Goal: Navigation & Orientation: Find specific page/section

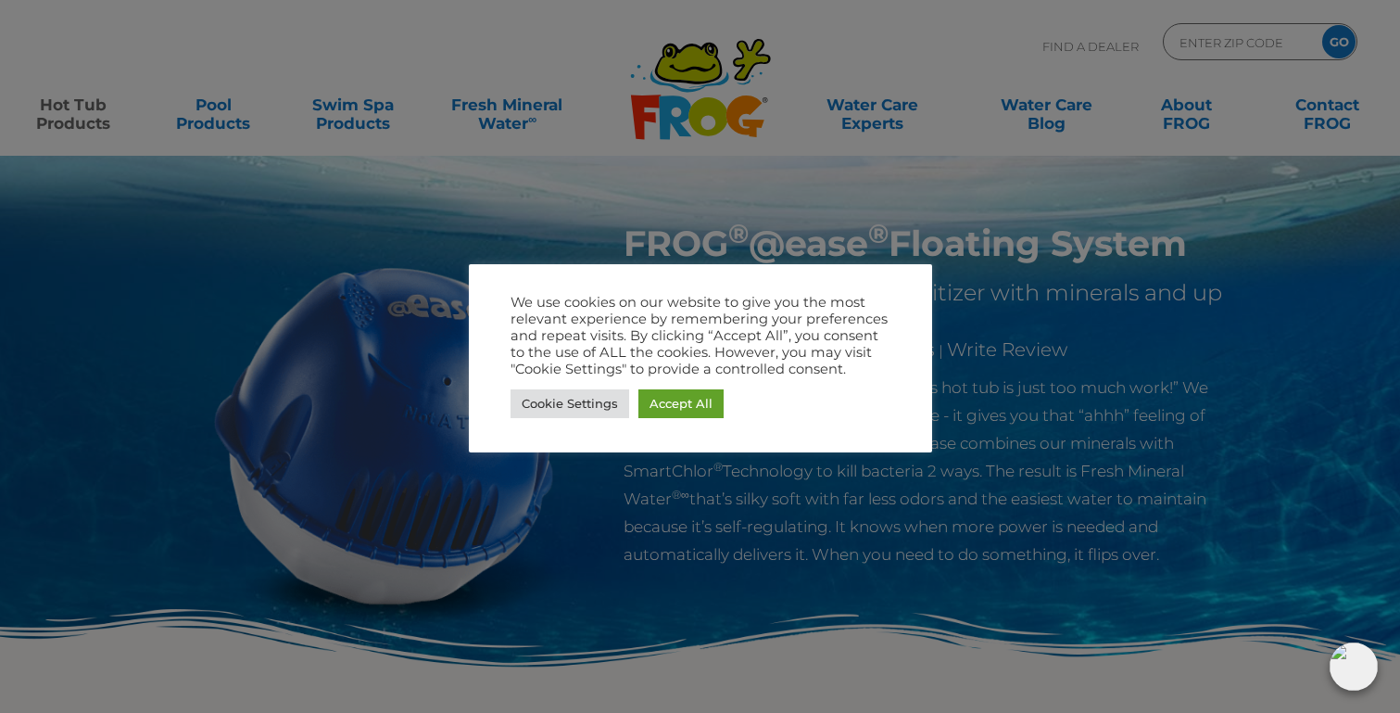
click at [902, 201] on div at bounding box center [700, 356] width 1400 height 713
click at [565, 404] on link "Cookie Settings" at bounding box center [570, 403] width 119 height 29
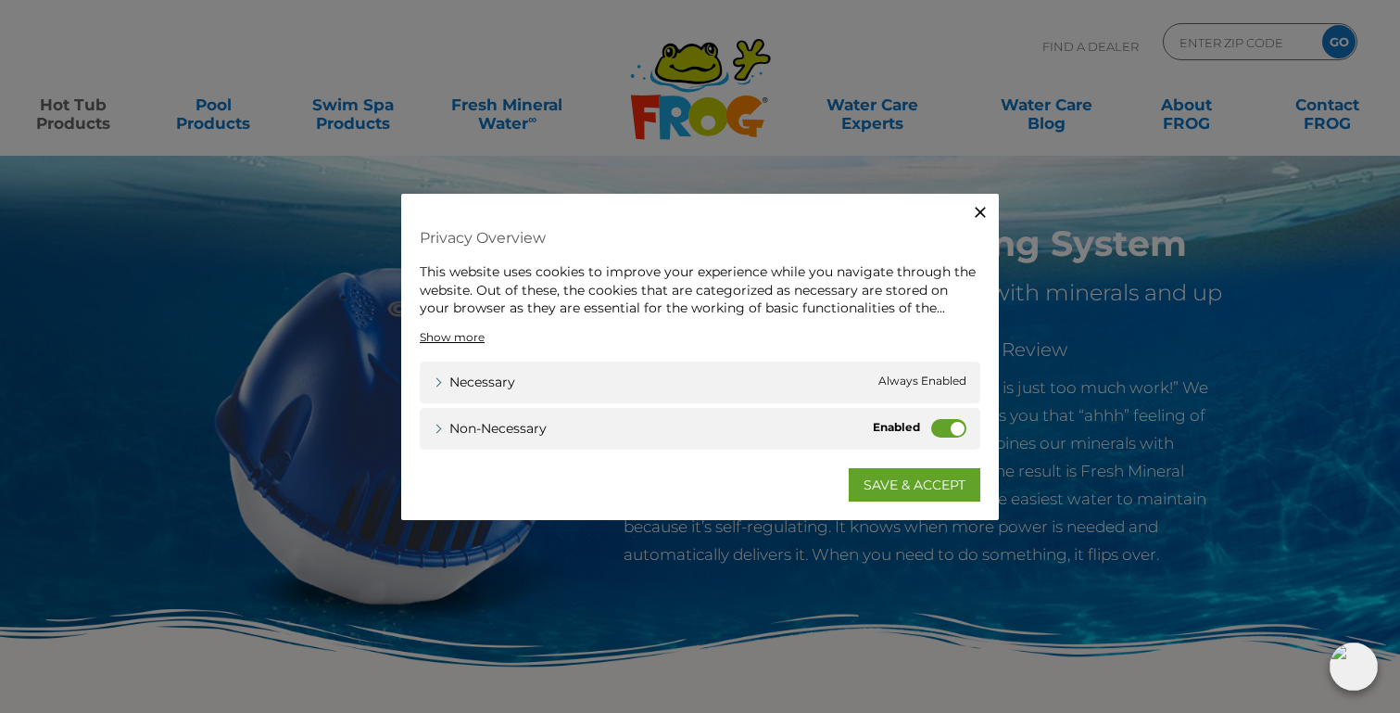
click at [957, 427] on label "Non-necessary" at bounding box center [948, 427] width 35 height 19
click at [0, 0] on input "Non-necessary" at bounding box center [0, 0] width 0 height 0
click at [932, 488] on link "SAVE & ACCEPT" at bounding box center [915, 483] width 132 height 33
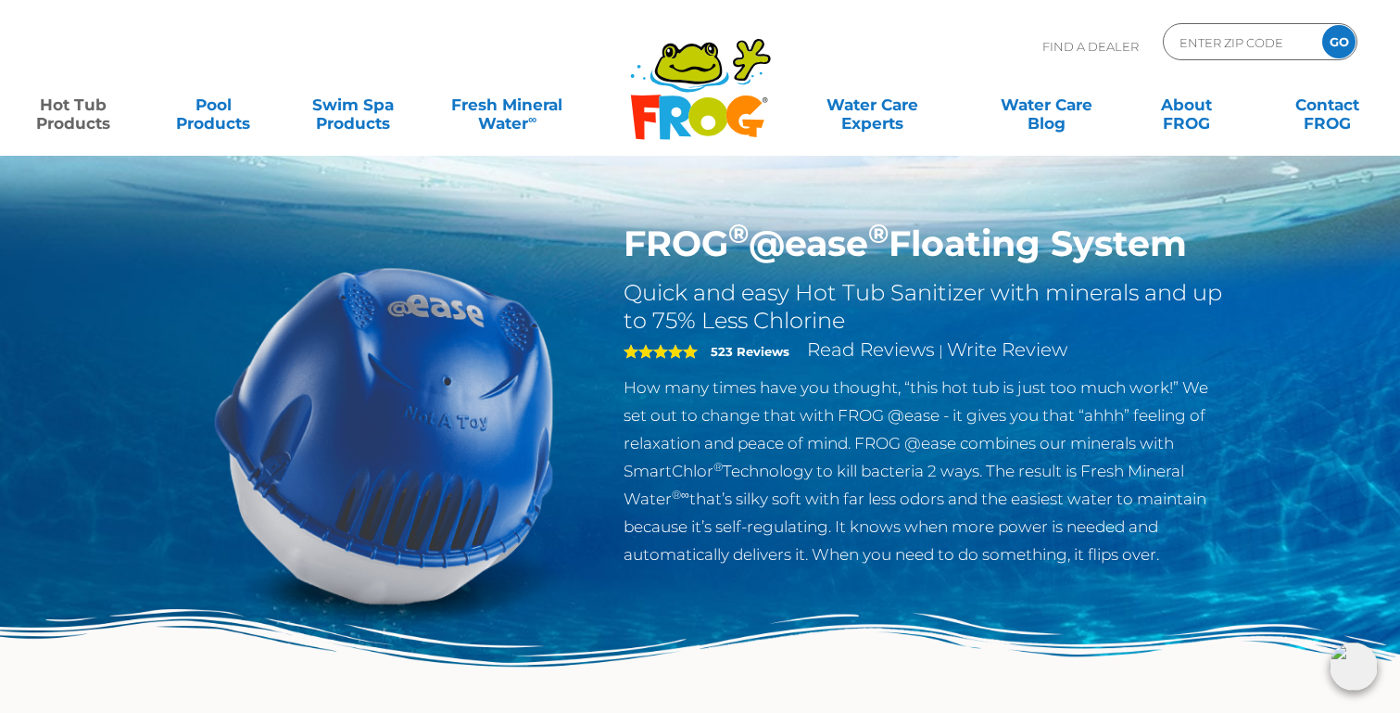
click at [1223, 46] on input "Zip Code Form" at bounding box center [1240, 42] width 125 height 27
type input "94595"
click at [1342, 45] on input "GO" at bounding box center [1339, 41] width 33 height 33
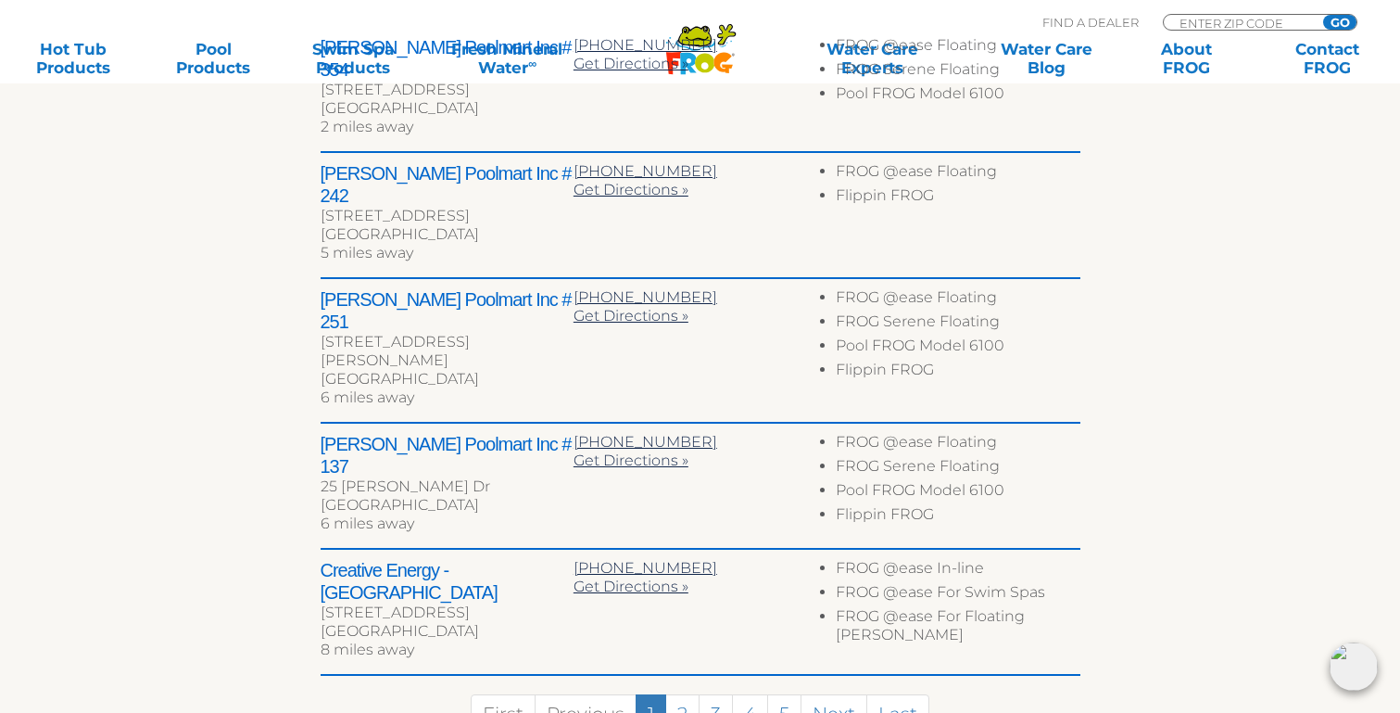
scroll to position [860, 0]
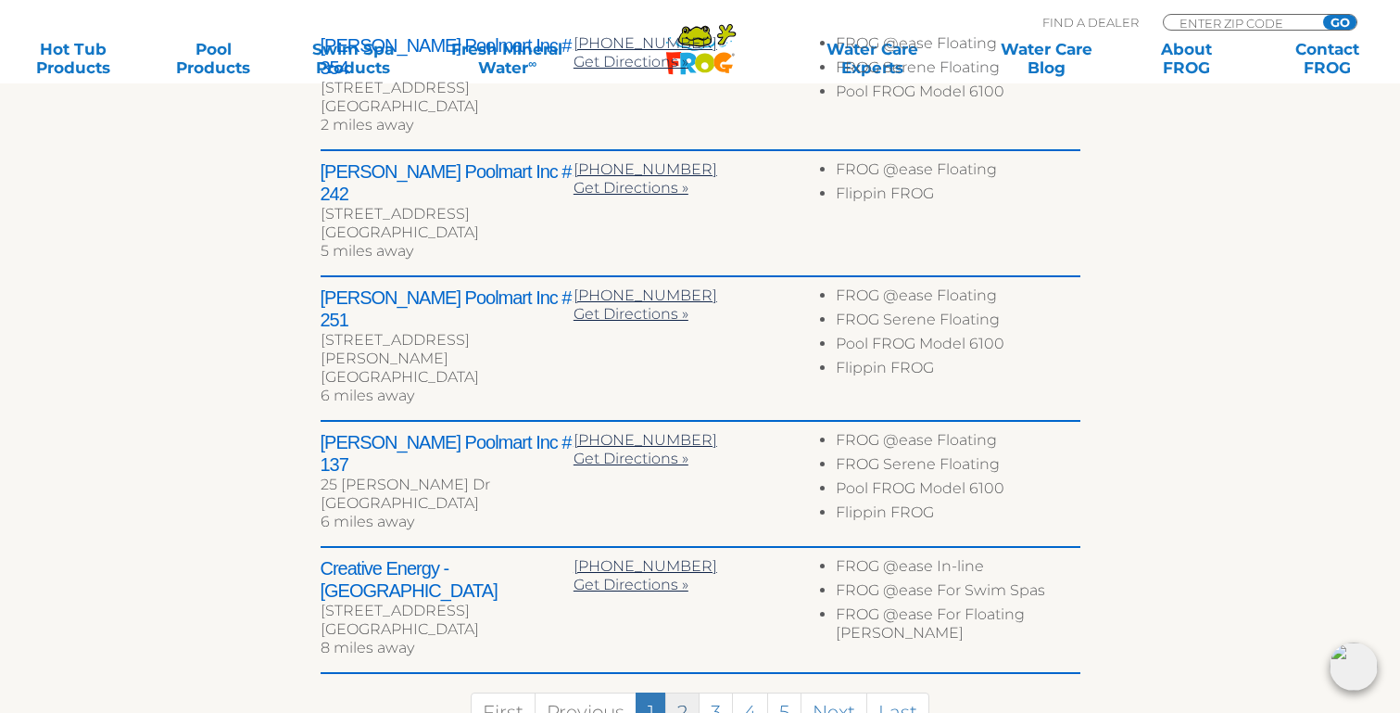
click at [679, 692] on link "2" at bounding box center [682, 712] width 34 height 40
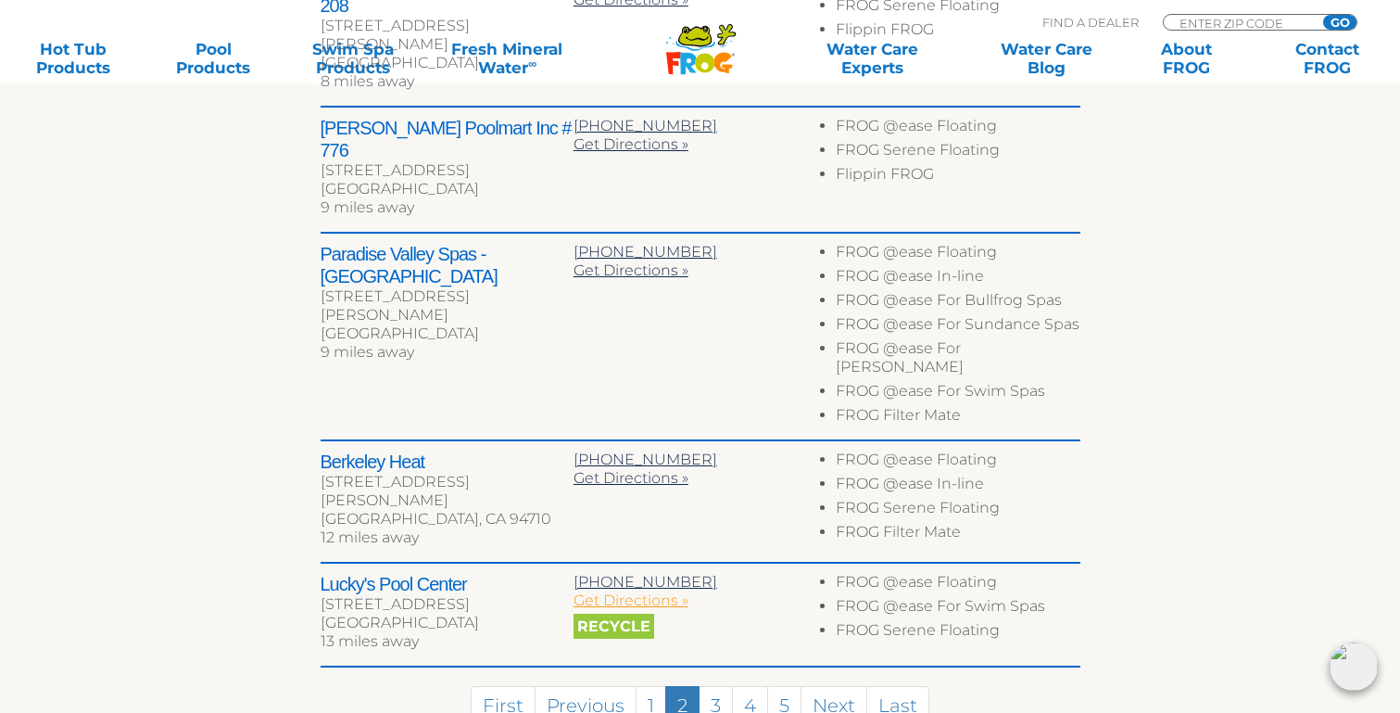
scroll to position [958, 0]
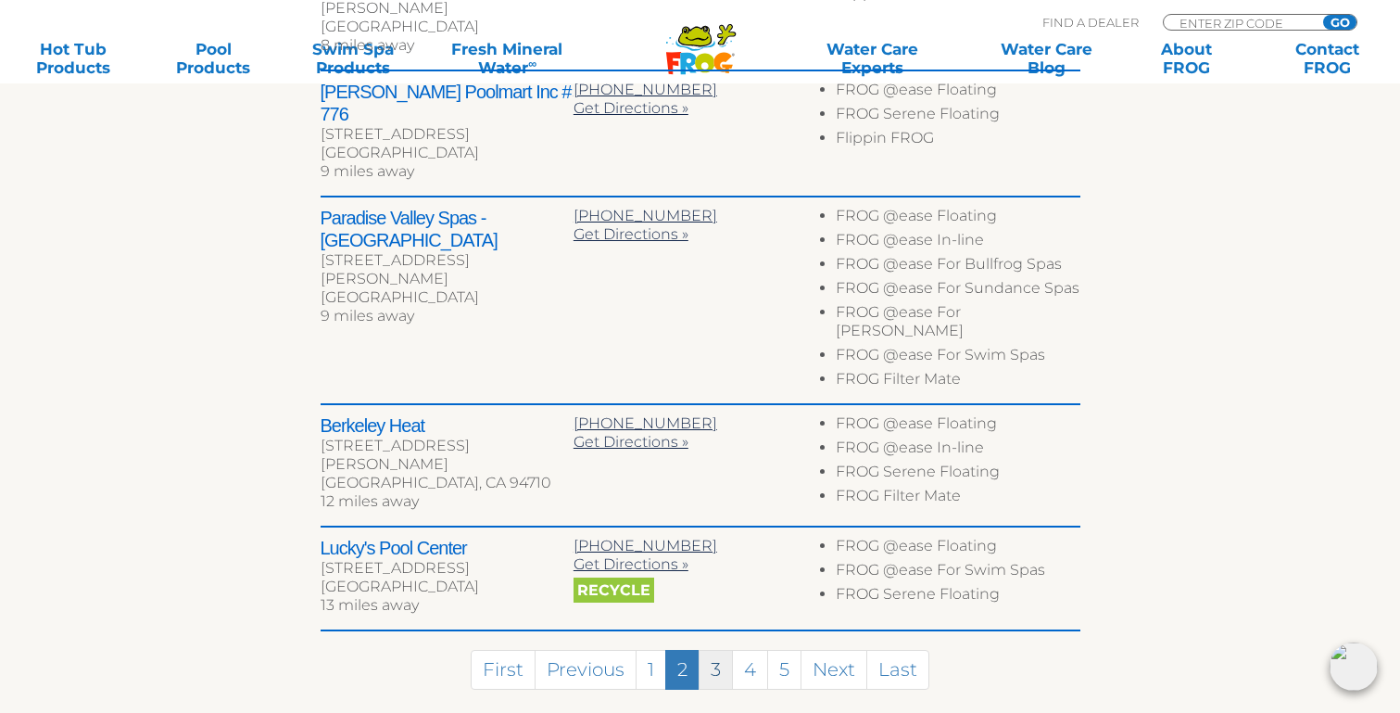
click at [714, 650] on link "3" at bounding box center [716, 670] width 34 height 40
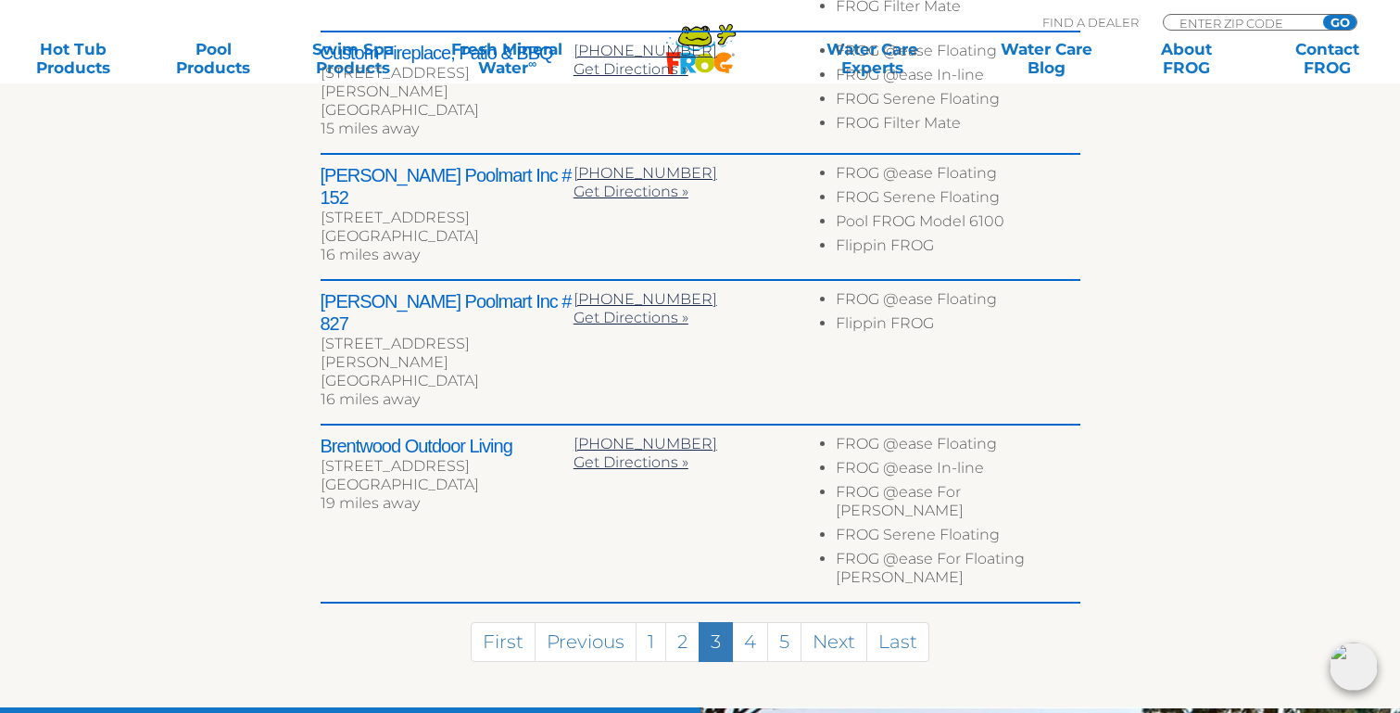
scroll to position [1046, 0]
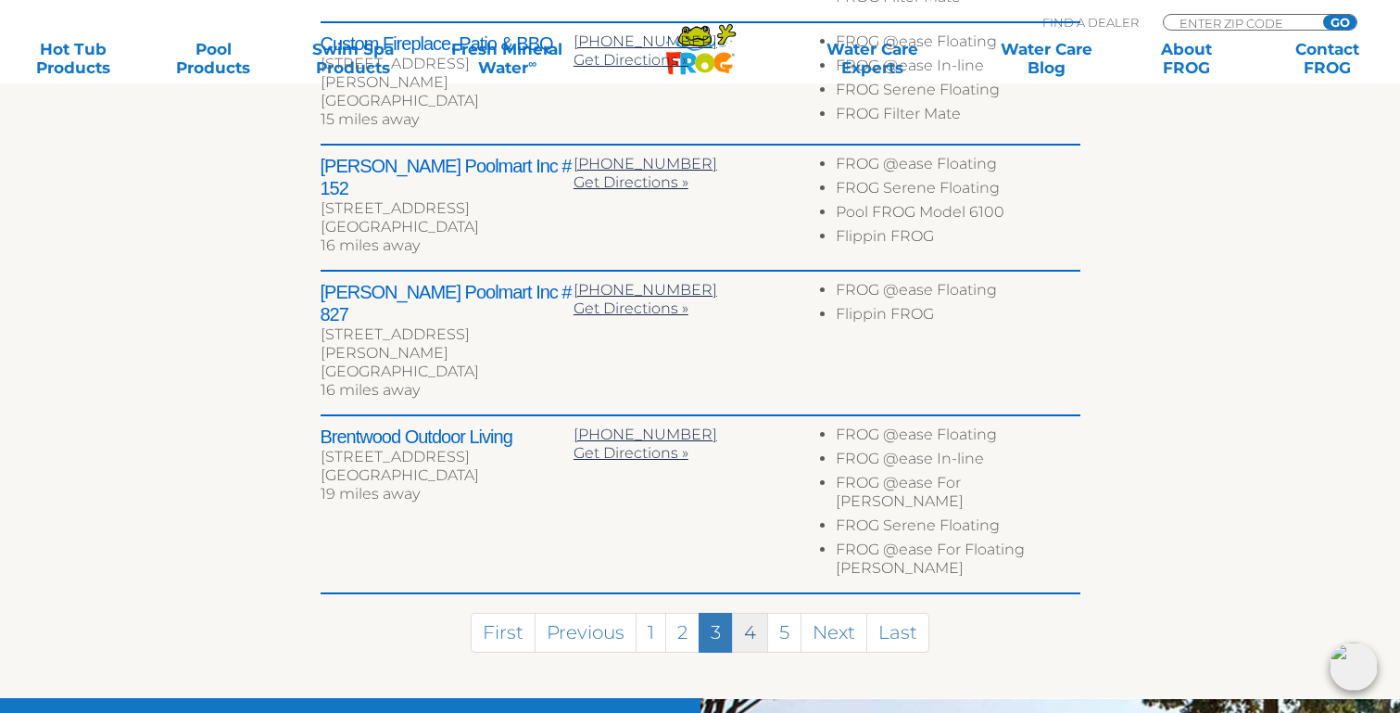
click at [753, 613] on link "4" at bounding box center [750, 633] width 36 height 40
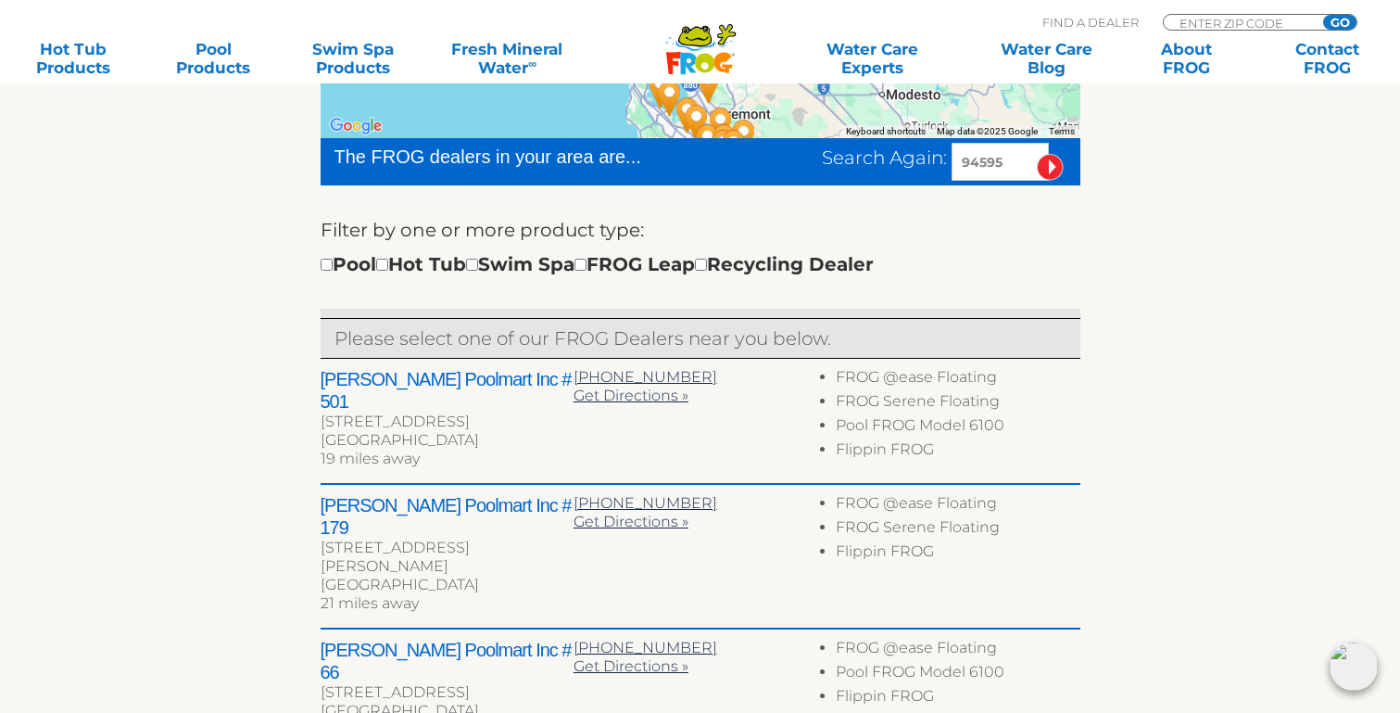
scroll to position [516, 0]
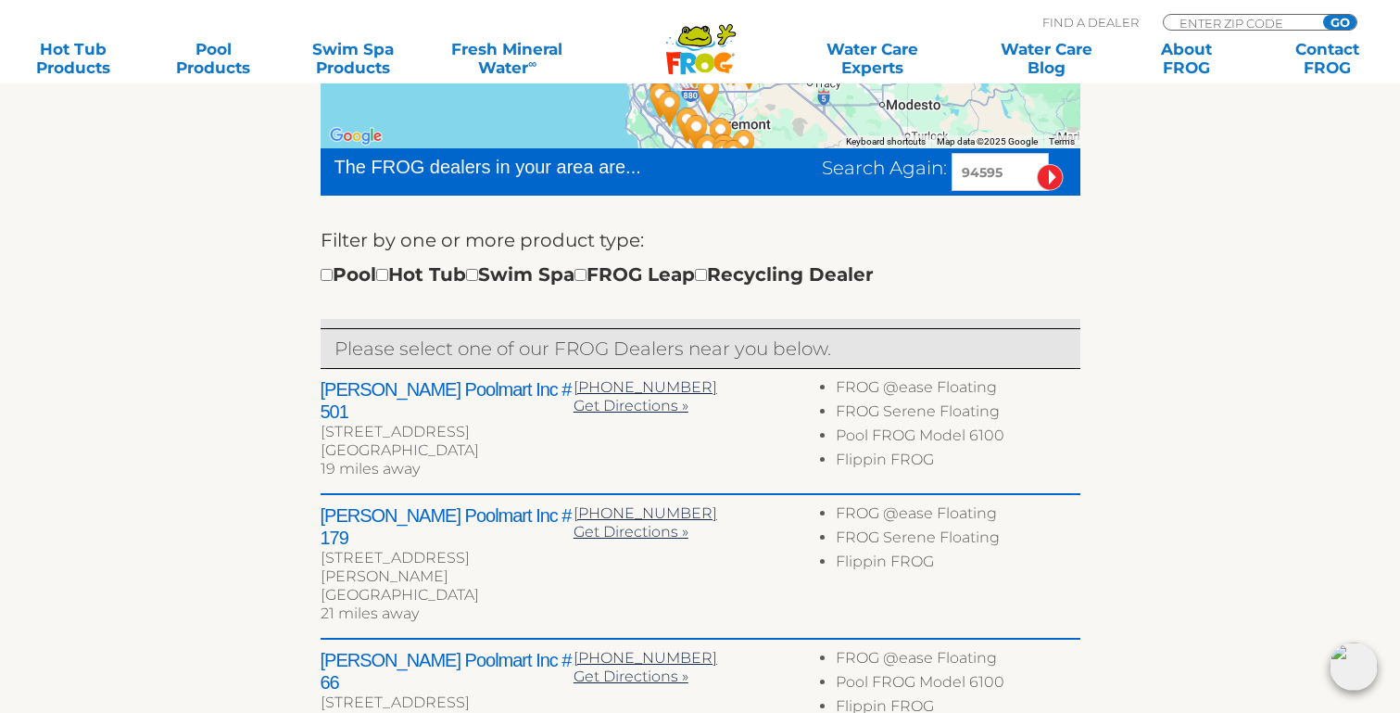
click at [388, 276] on input "checkbox" at bounding box center [382, 275] width 12 height 12
checkbox input "true"
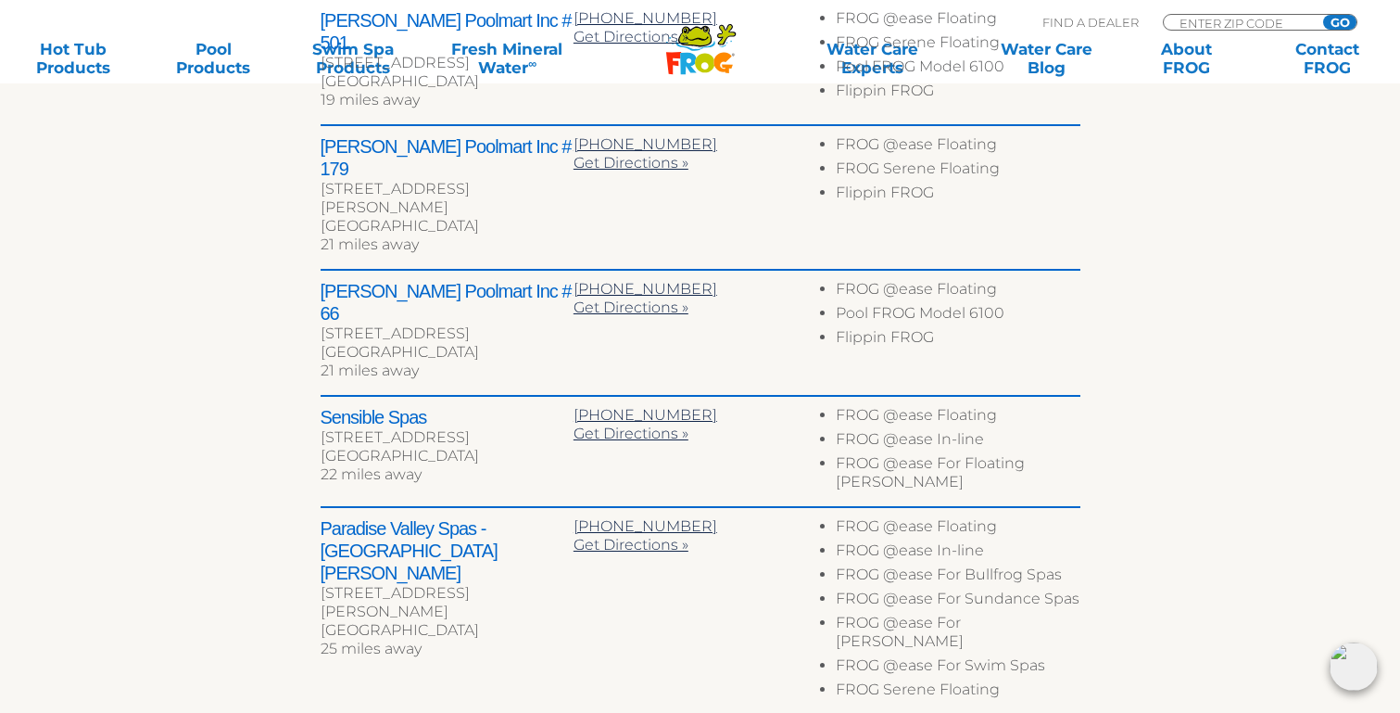
scroll to position [1034, 0]
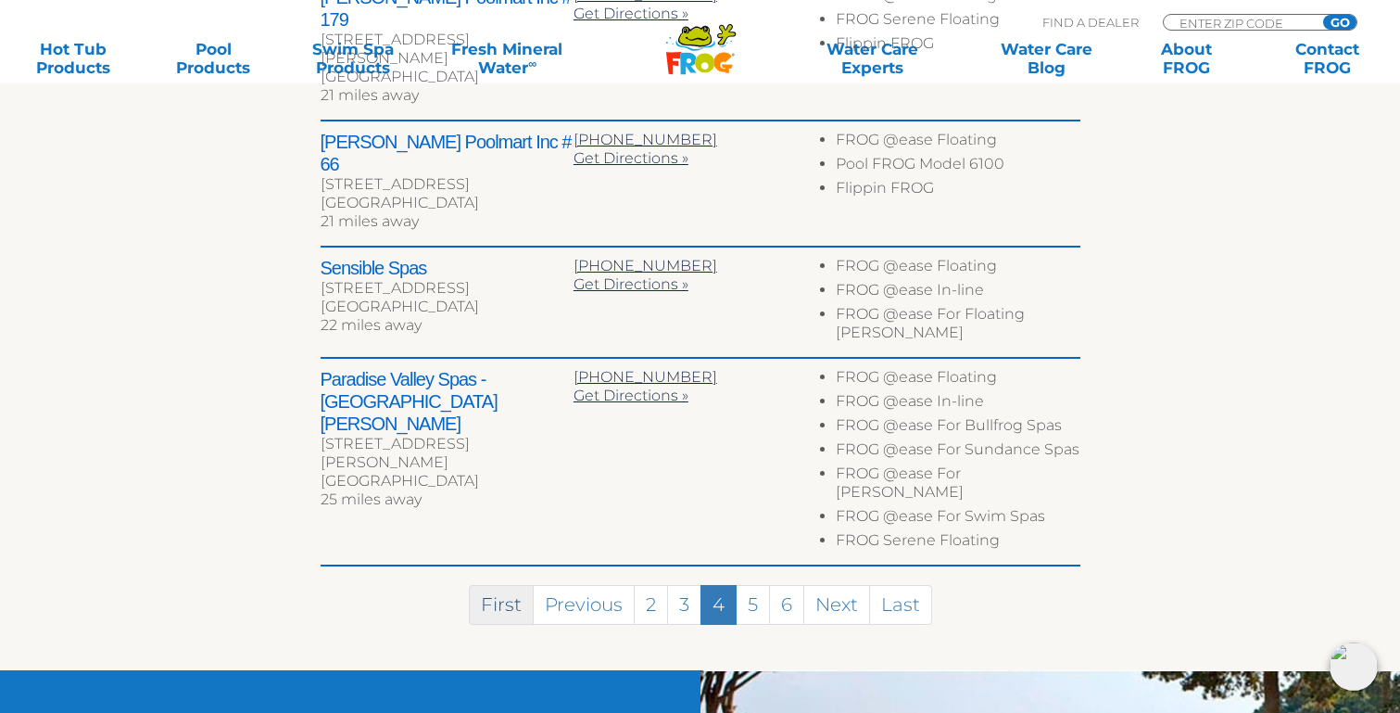
click at [506, 585] on link "First" at bounding box center [501, 605] width 65 height 40
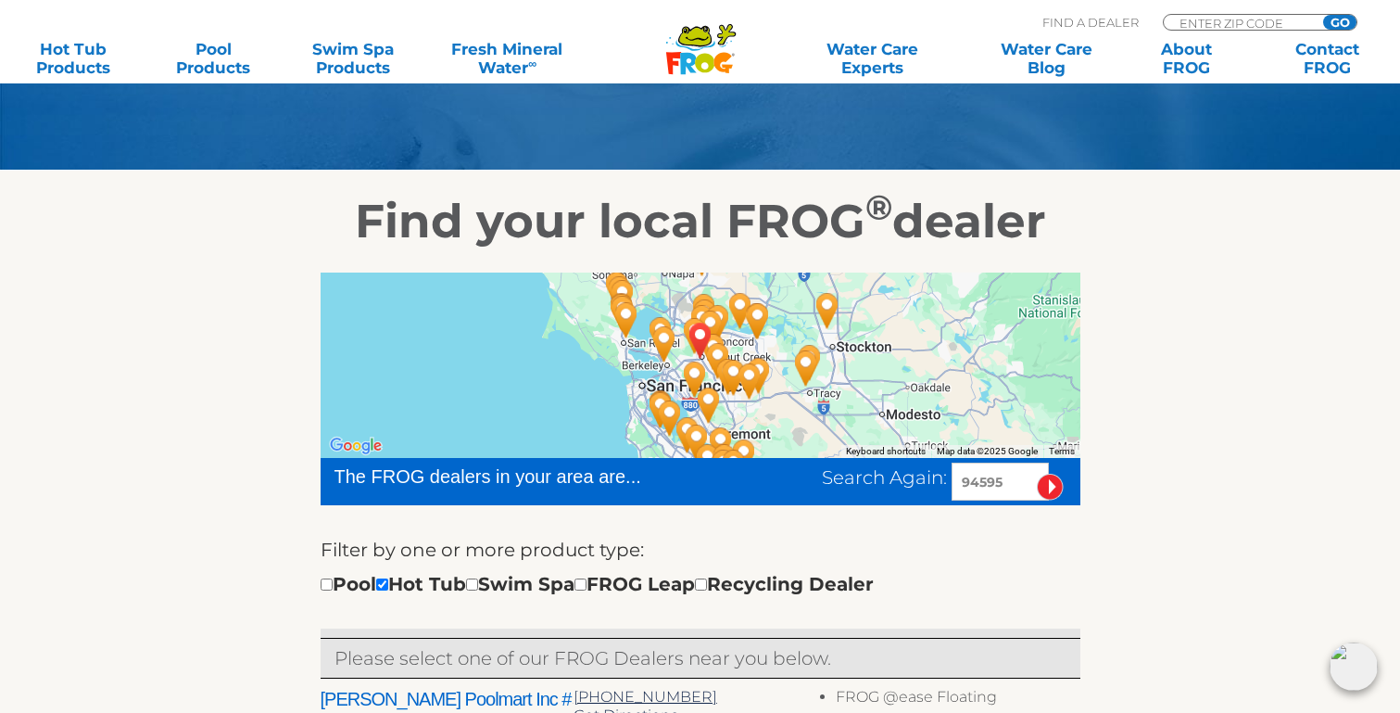
scroll to position [205, 0]
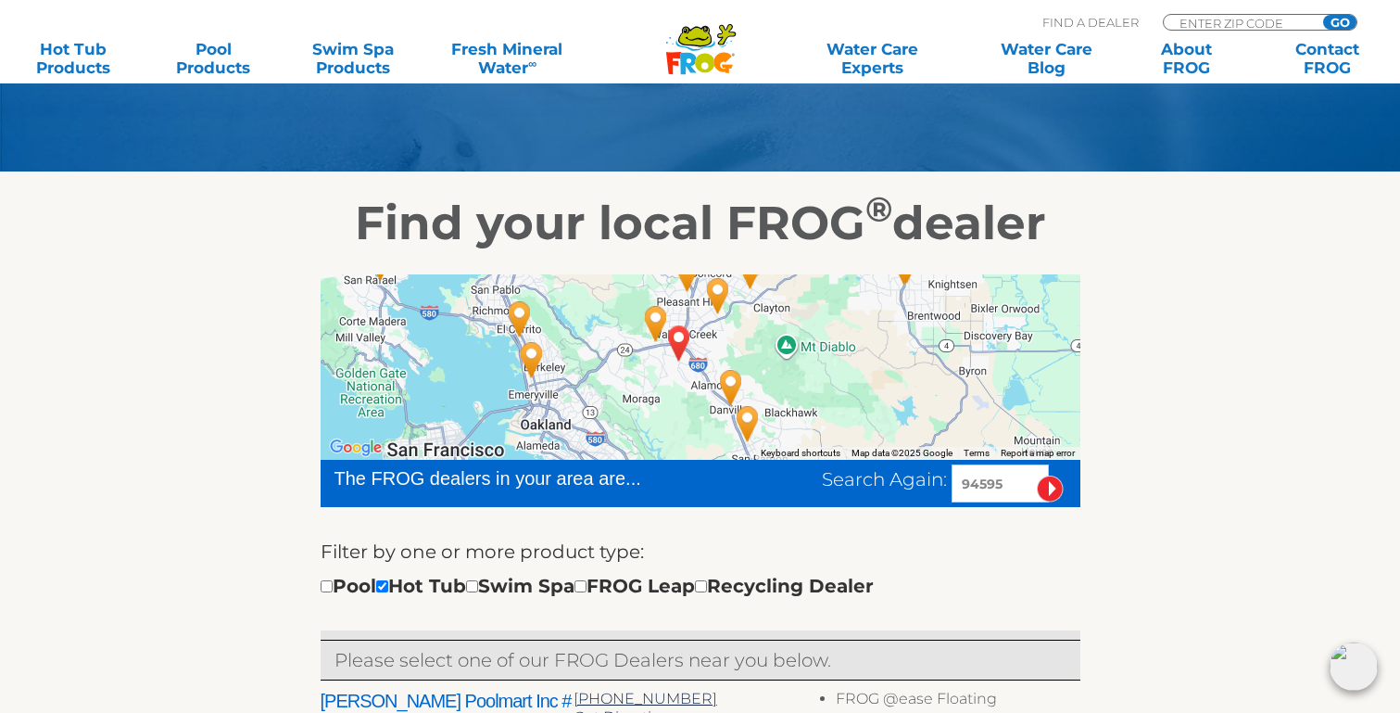
drag, startPoint x: 753, startPoint y: 406, endPoint x: 733, endPoint y: 341, distance: 67.7
click at [733, 341] on div at bounding box center [701, 366] width 760 height 185
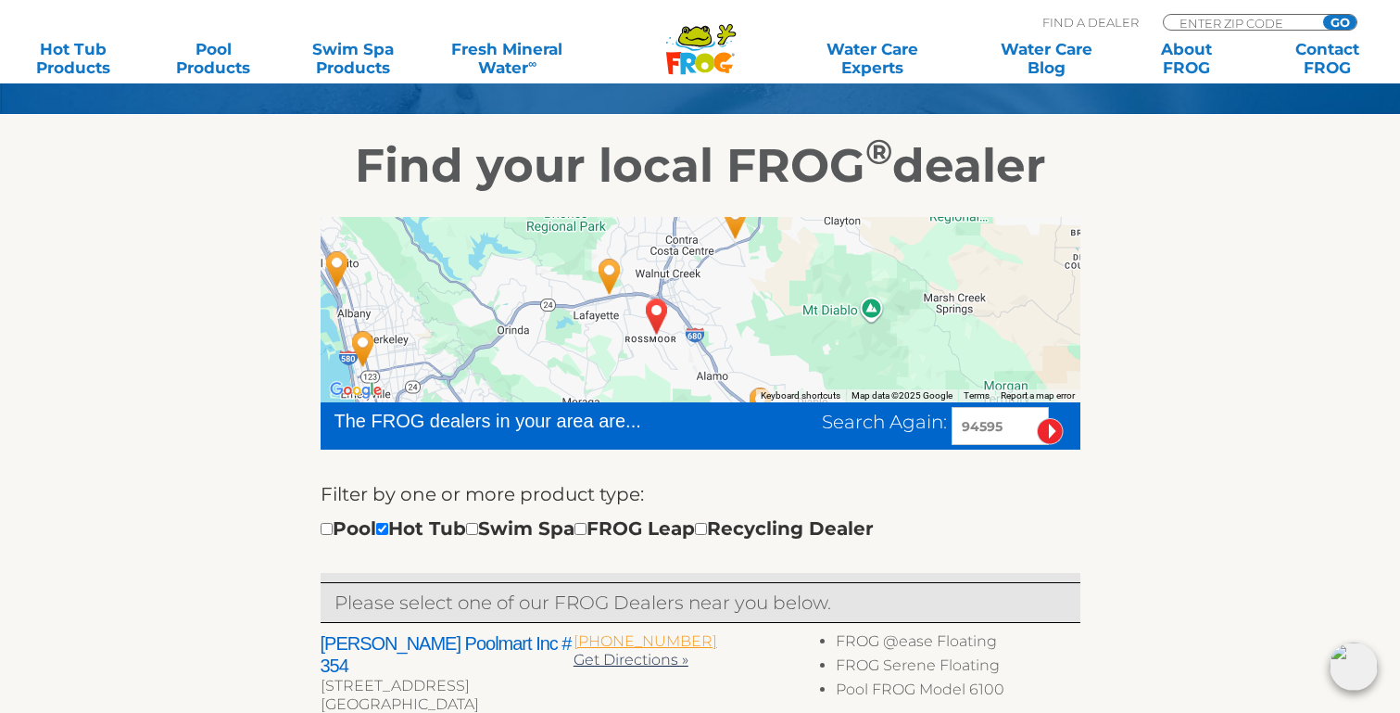
scroll to position [237, 0]
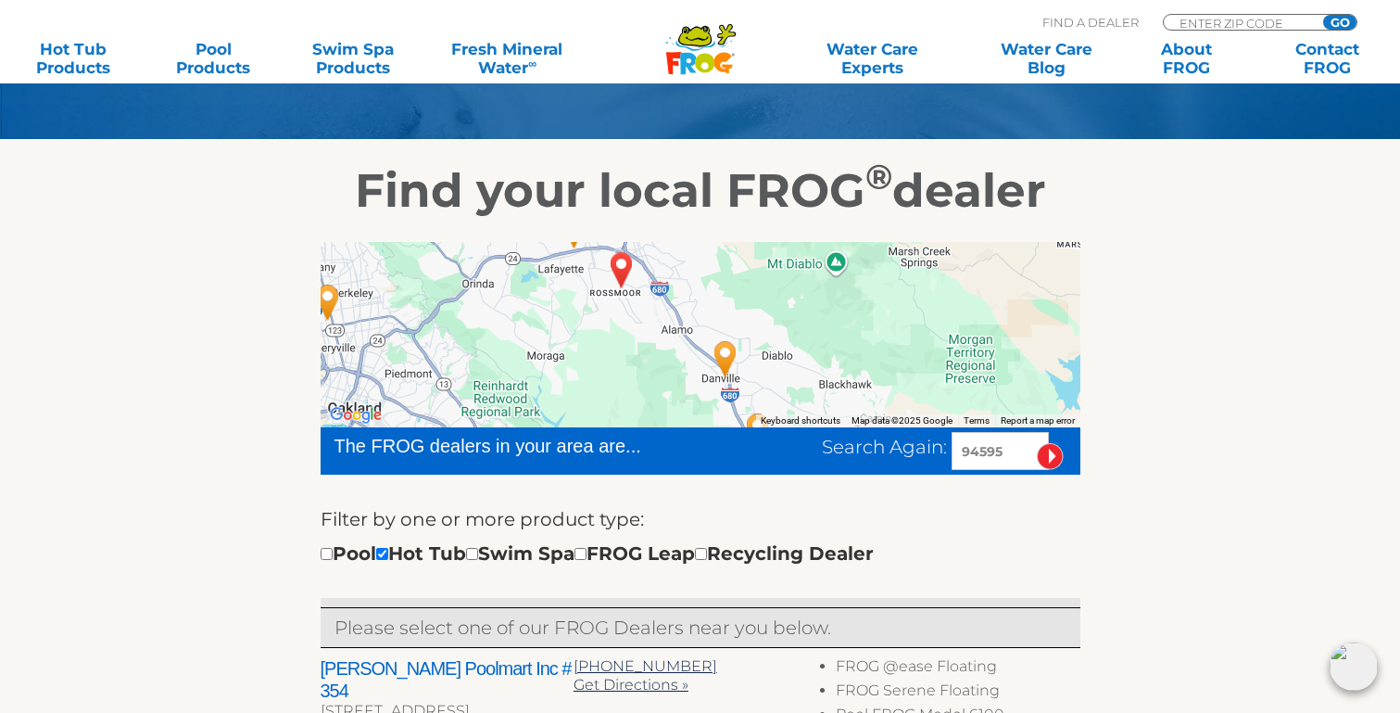
drag, startPoint x: 716, startPoint y: 369, endPoint x: 680, endPoint y: 295, distance: 82.5
click at [680, 295] on div at bounding box center [701, 334] width 760 height 185
click at [727, 348] on img "Leslie's Poolmart Inc # 251 - 6 miles away." at bounding box center [724, 358] width 43 height 50
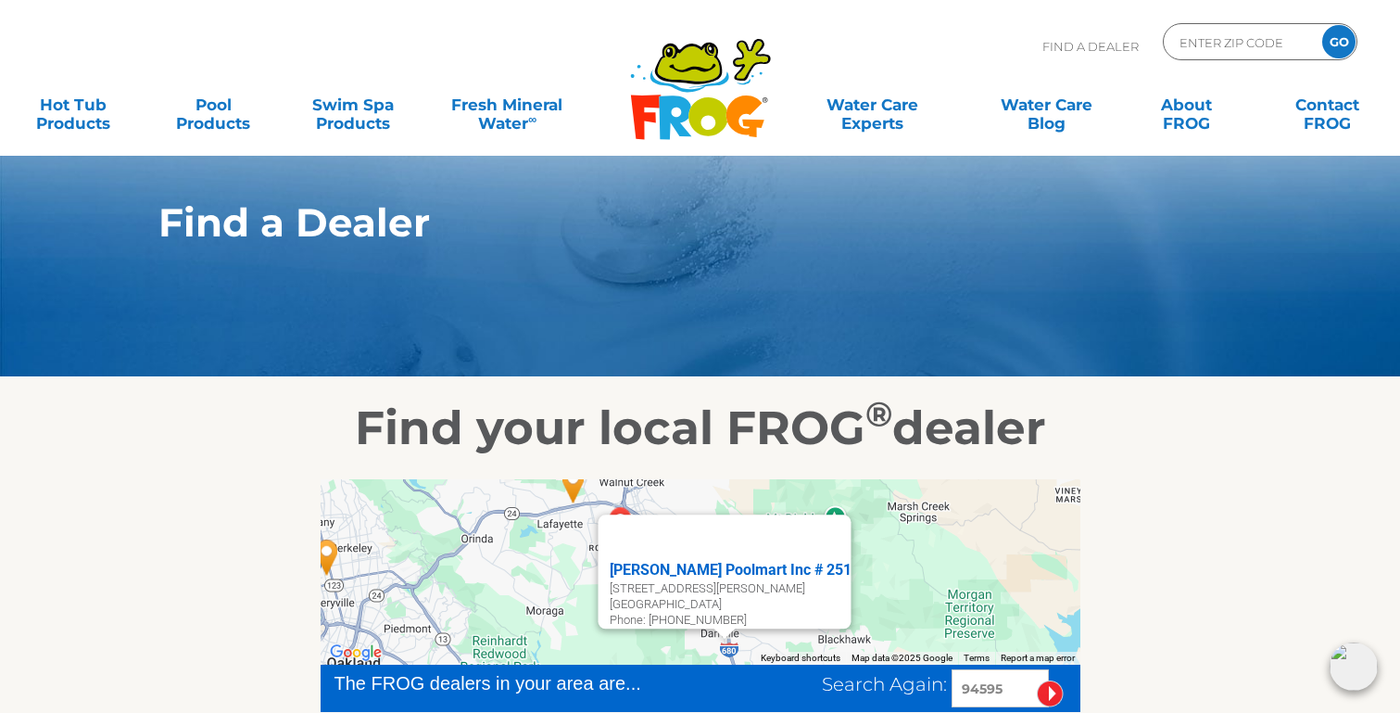
scroll to position [0, 0]
